Goal: Information Seeking & Learning: Find specific fact

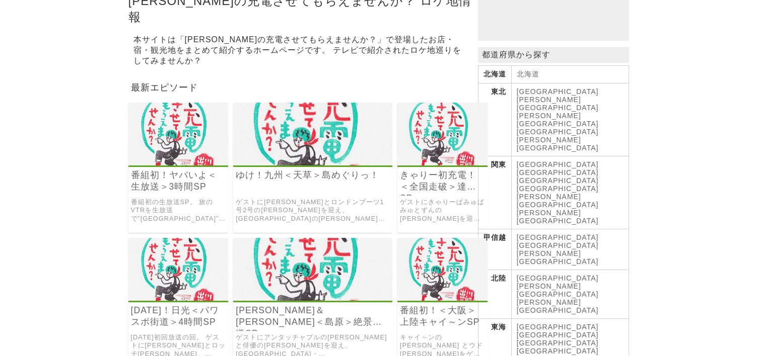
scroll to position [151, 0]
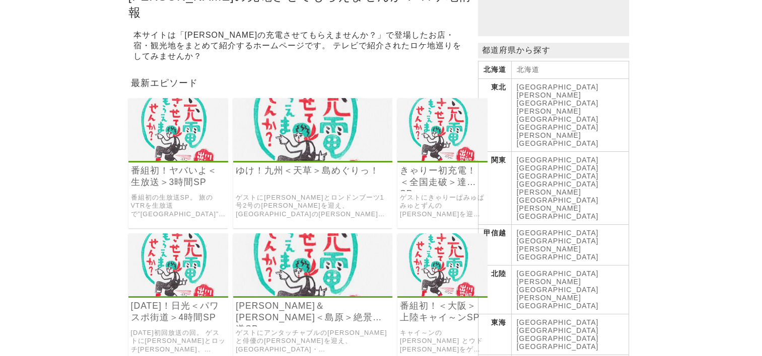
click at [548, 327] on link "[GEOGRAPHIC_DATA]" at bounding box center [558, 331] width 82 height 8
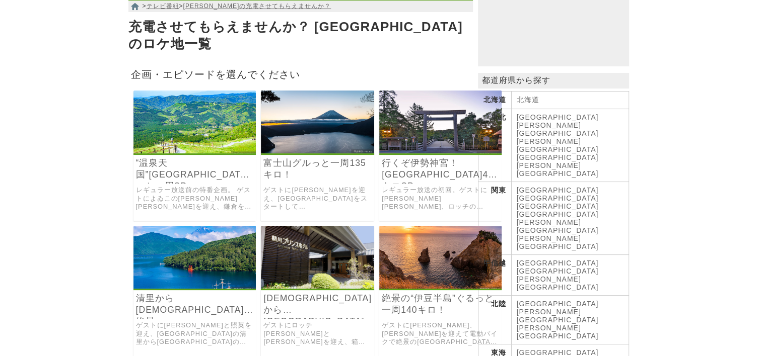
scroll to position [151, 0]
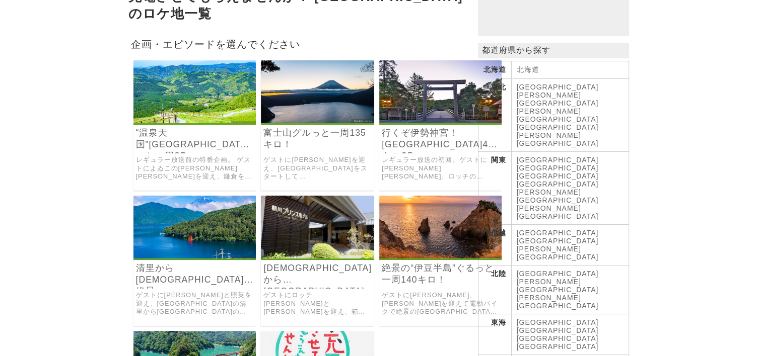
click at [330, 235] on img at bounding box center [317, 227] width 113 height 63
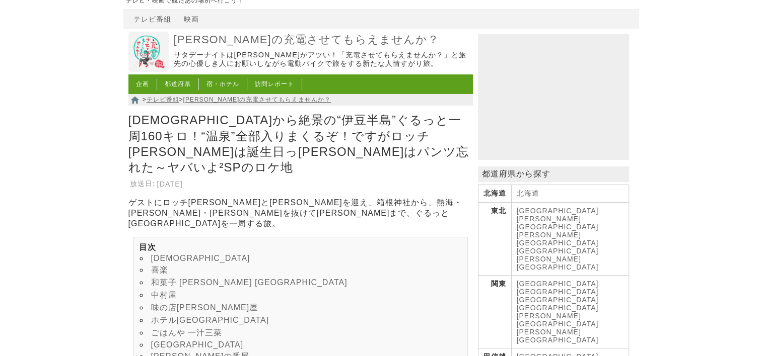
scroll to position [101, 0]
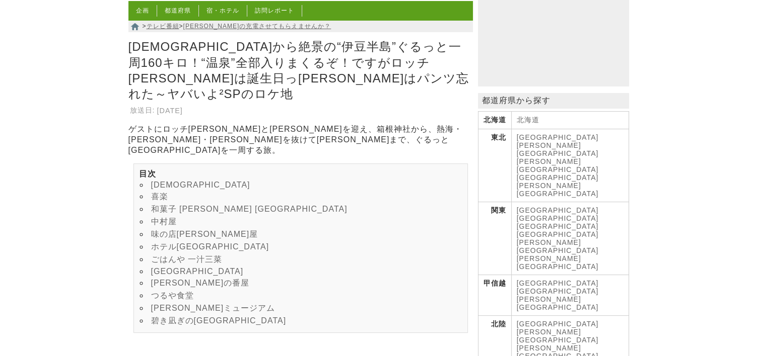
click at [197, 243] on link "ホテル[GEOGRAPHIC_DATA]" at bounding box center [210, 247] width 118 height 9
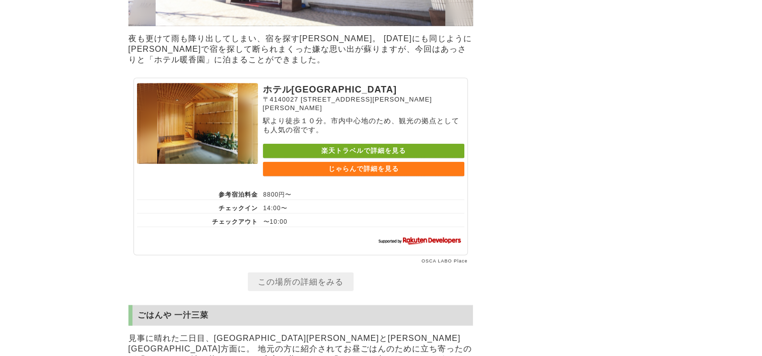
scroll to position [2282, 0]
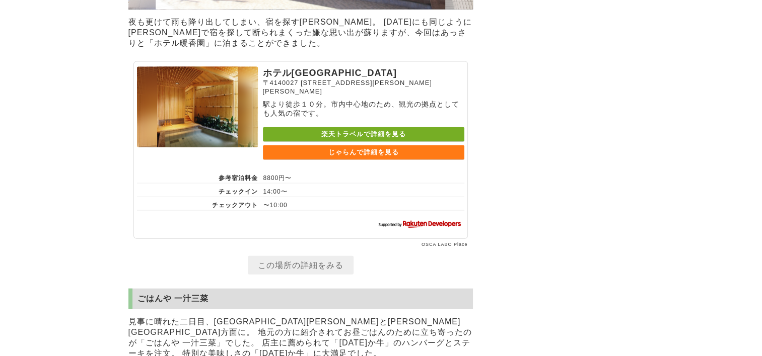
click at [363, 160] on link "じゃらんで詳細を見る" at bounding box center [363, 153] width 201 height 15
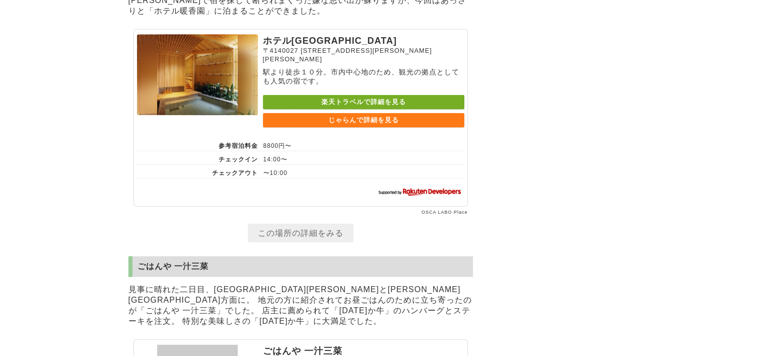
scroll to position [2231, 0]
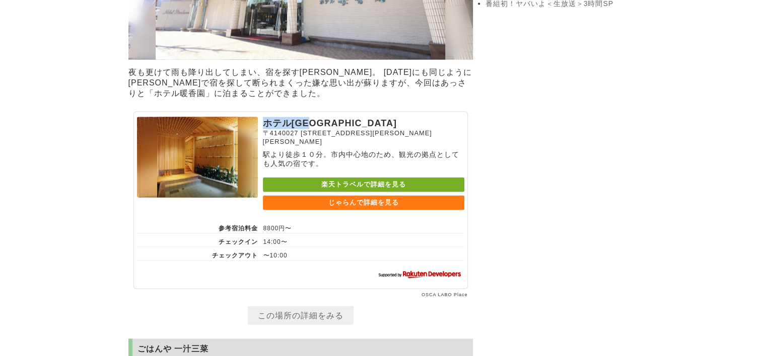
drag, startPoint x: 262, startPoint y: 135, endPoint x: 339, endPoint y: 136, distance: 77.5
click at [339, 129] on p "ホテル[GEOGRAPHIC_DATA]" at bounding box center [363, 123] width 201 height 12
drag, startPoint x: 339, startPoint y: 136, endPoint x: 286, endPoint y: 135, distance: 53.4
copy p "ホテル[GEOGRAPHIC_DATA]"
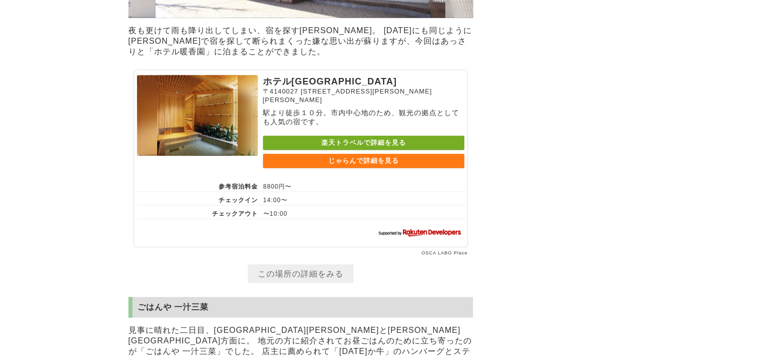
scroll to position [2382, 0]
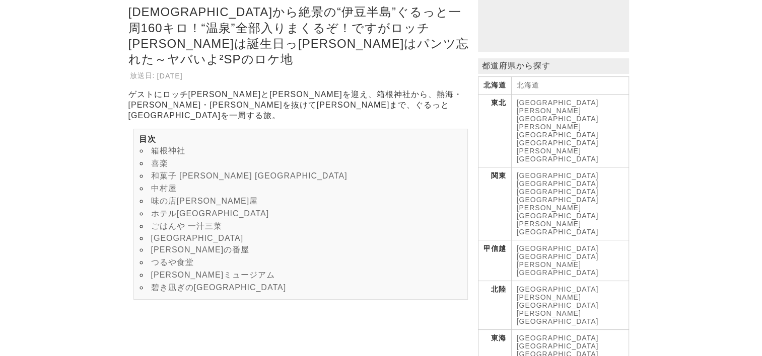
scroll to position [151, 0]
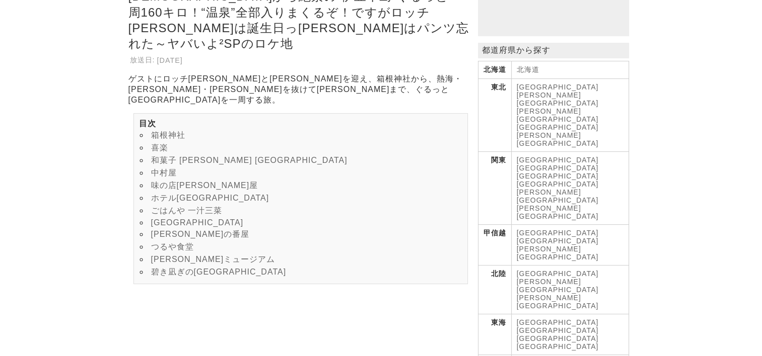
click at [194, 206] on link "ごはんや 一汁三菜" at bounding box center [186, 210] width 71 height 9
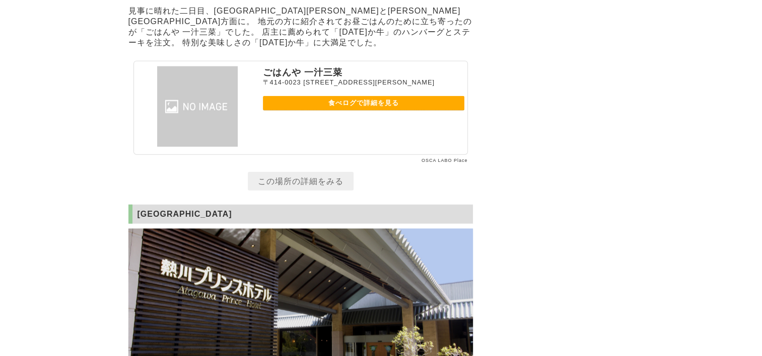
click at [383, 111] on link "食べログで詳細を見る" at bounding box center [363, 103] width 201 height 15
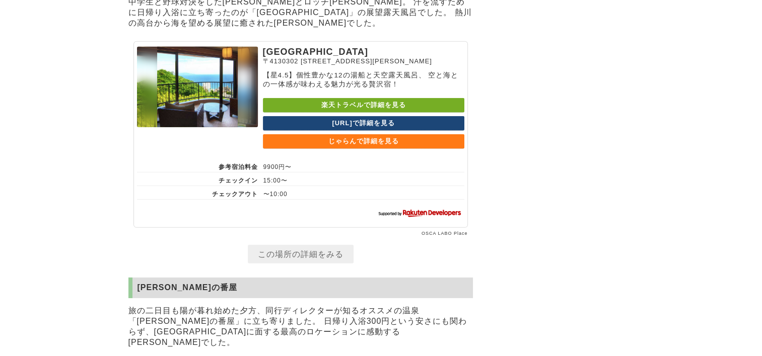
scroll to position [3040, 0]
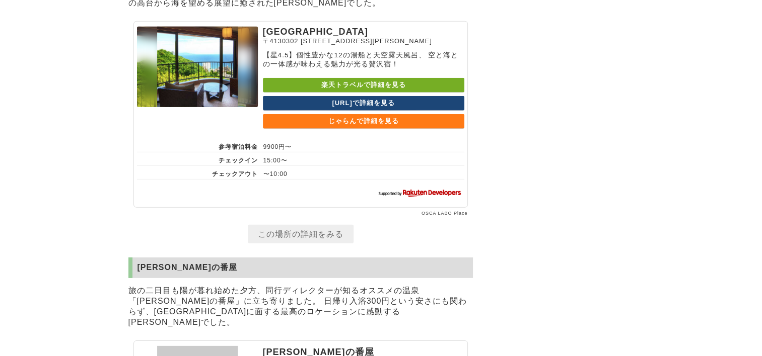
click at [346, 93] on link "楽天トラベルで詳細を見る" at bounding box center [363, 85] width 201 height 15
drag, startPoint x: 260, startPoint y: 70, endPoint x: 364, endPoint y: 70, distance: 104.2
click at [364, 70] on section "熱川プリンスホテル 〒4130302 静岡県賀茂郡東伊豆町奈良本1248−3 【星4.5】個性豊かな12の湯船と天空露天風呂、 空と海との一体感が味わえる魅力…" at bounding box center [300, 114] width 334 height 187
drag, startPoint x: 364, startPoint y: 70, endPoint x: 327, endPoint y: 69, distance: 36.8
copy p "[GEOGRAPHIC_DATA]"
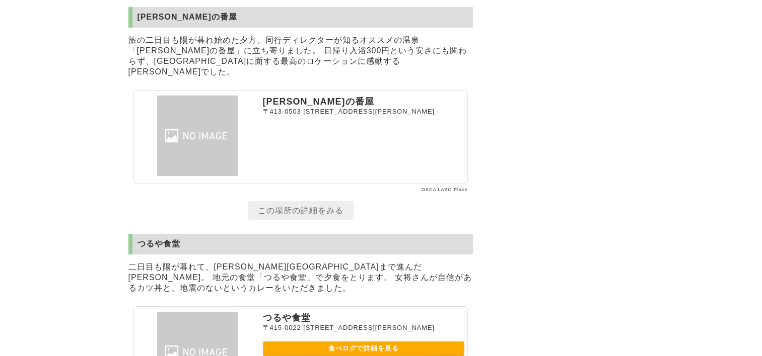
scroll to position [3292, 0]
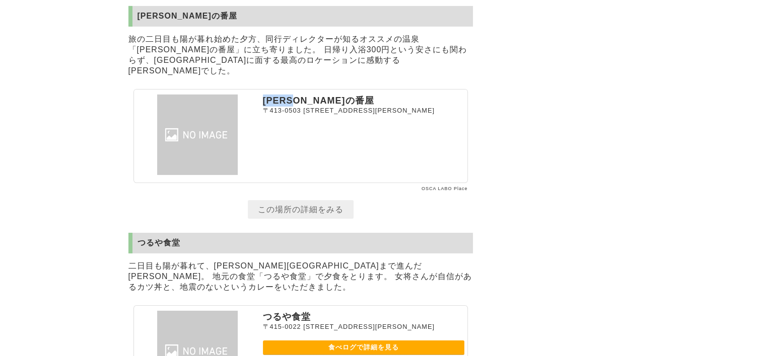
drag, startPoint x: 264, startPoint y: 147, endPoint x: 310, endPoint y: 145, distance: 46.3
click at [310, 107] on p "[PERSON_NAME]の番屋" at bounding box center [363, 101] width 201 height 12
drag, startPoint x: 310, startPoint y: 145, endPoint x: 294, endPoint y: 149, distance: 16.6
copy p "[PERSON_NAME]の番屋"
